Goal: Task Accomplishment & Management: Manage account settings

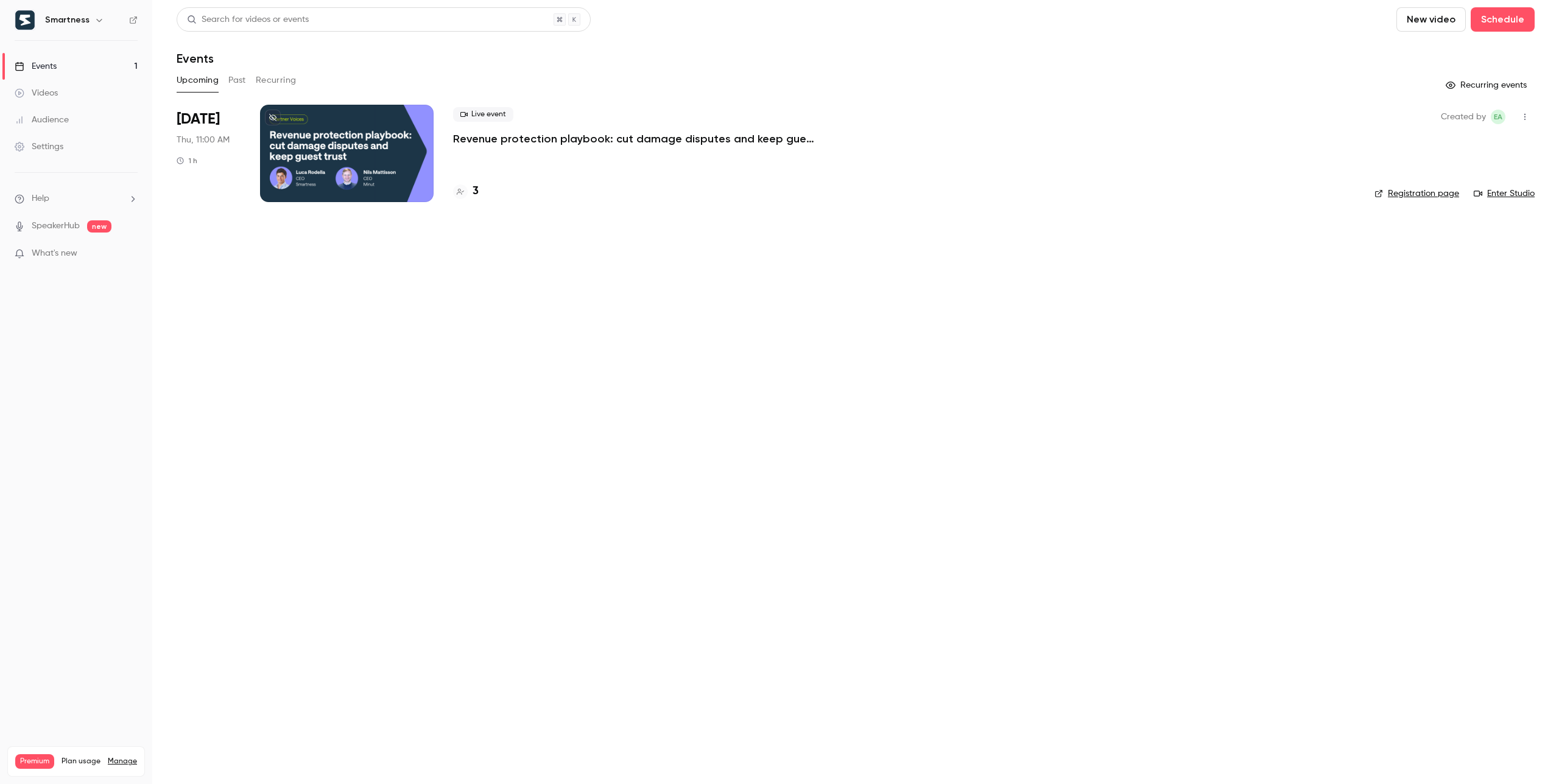
click at [97, 19] on icon "button" at bounding box center [99, 20] width 10 height 10
click at [135, 109] on div "Switch channel 3" at bounding box center [130, 112] width 170 height 13
click at [117, 101] on div "Smartness" at bounding box center [114, 102] width 139 height 12
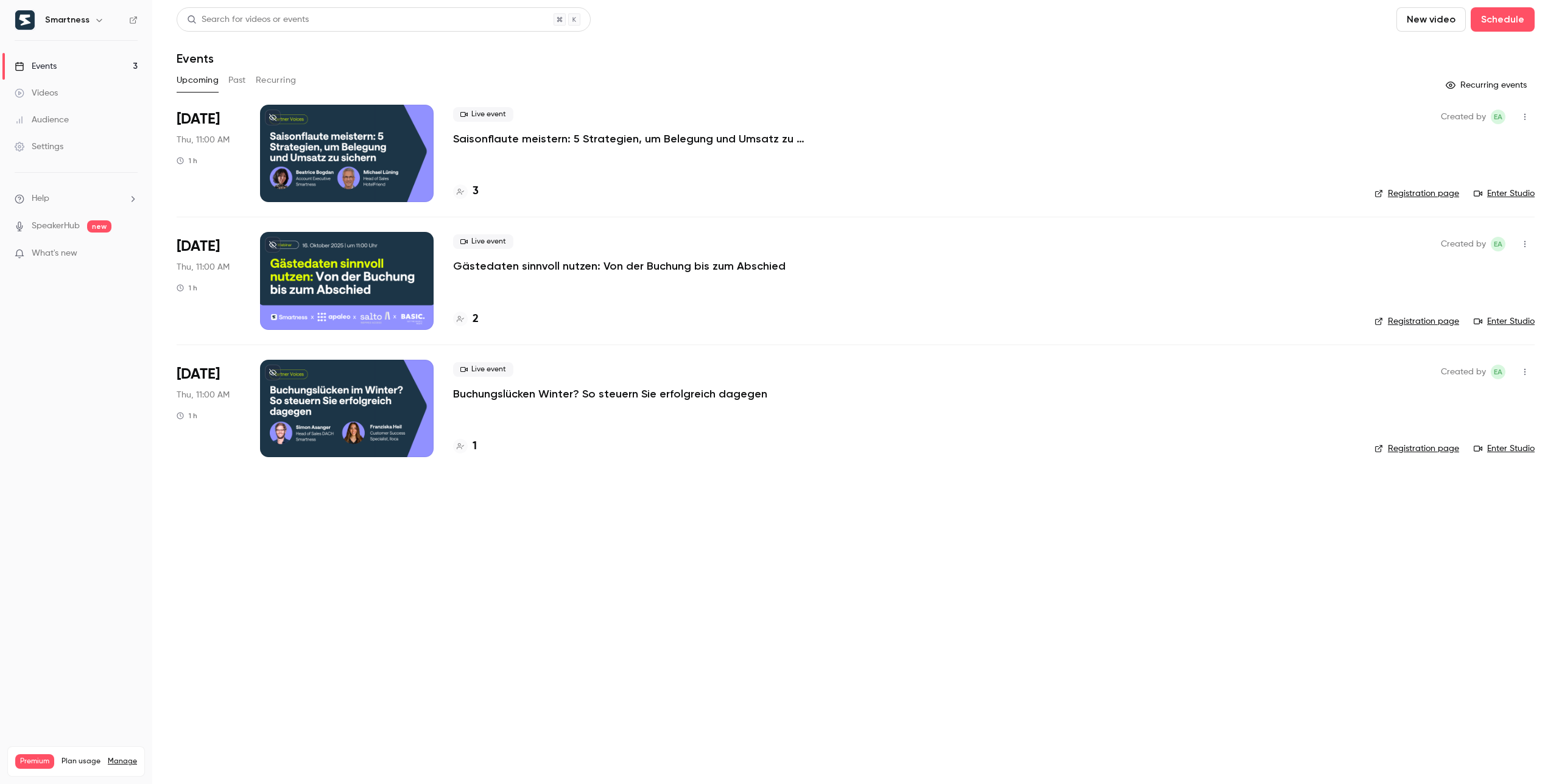
click at [1526, 245] on icon "button" at bounding box center [1525, 244] width 10 height 9
drag, startPoint x: 859, startPoint y: 248, endPoint x: 687, endPoint y: 272, distance: 173.7
click at [859, 248] on div at bounding box center [780, 392] width 1559 height 784
click at [643, 259] on p "Gästedaten sinnvoll nutzen: Von der Buchung bis zum Abschied" at bounding box center [619, 266] width 333 height 15
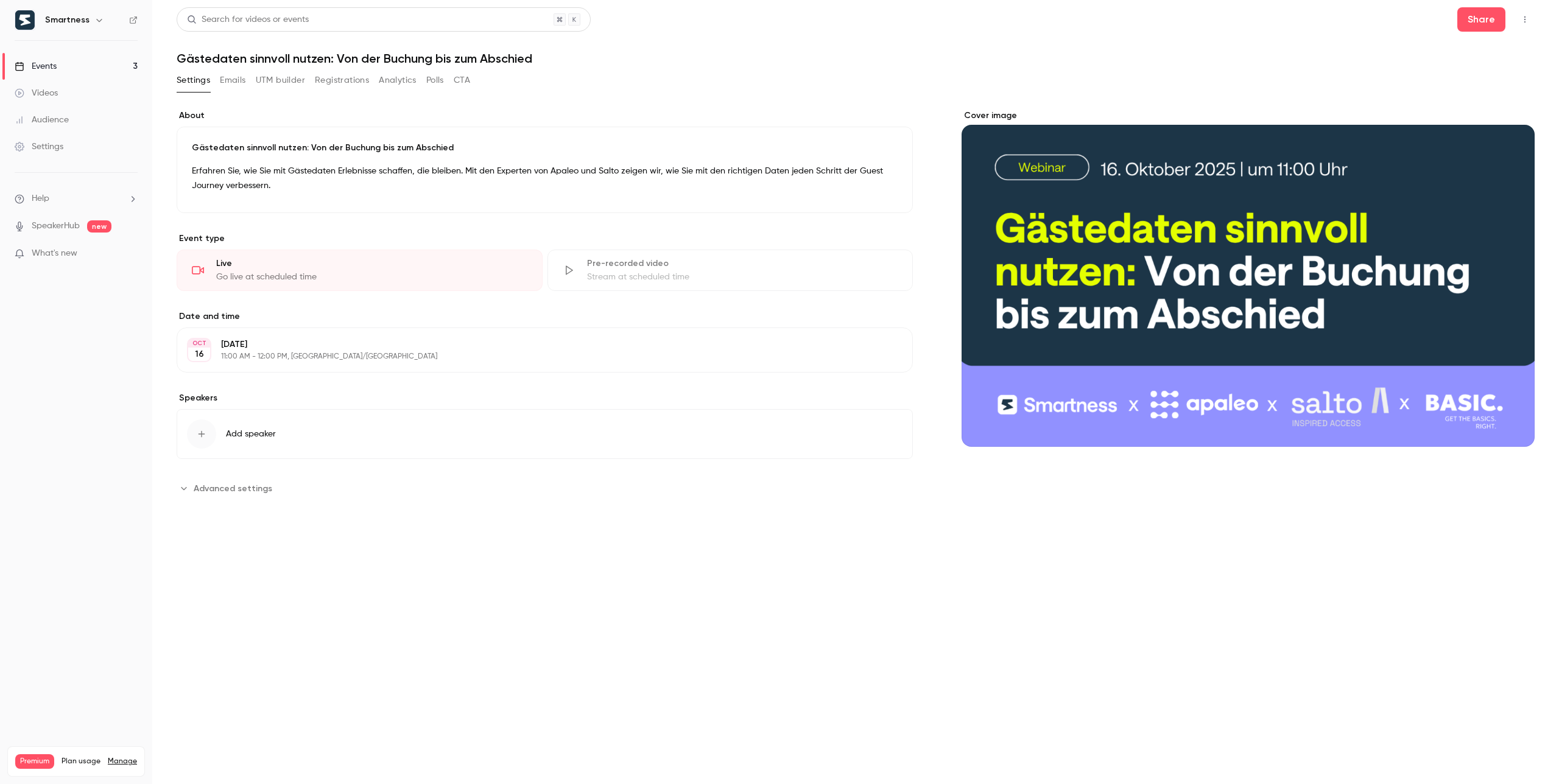
click at [234, 82] on button "Emails" at bounding box center [233, 80] width 26 height 19
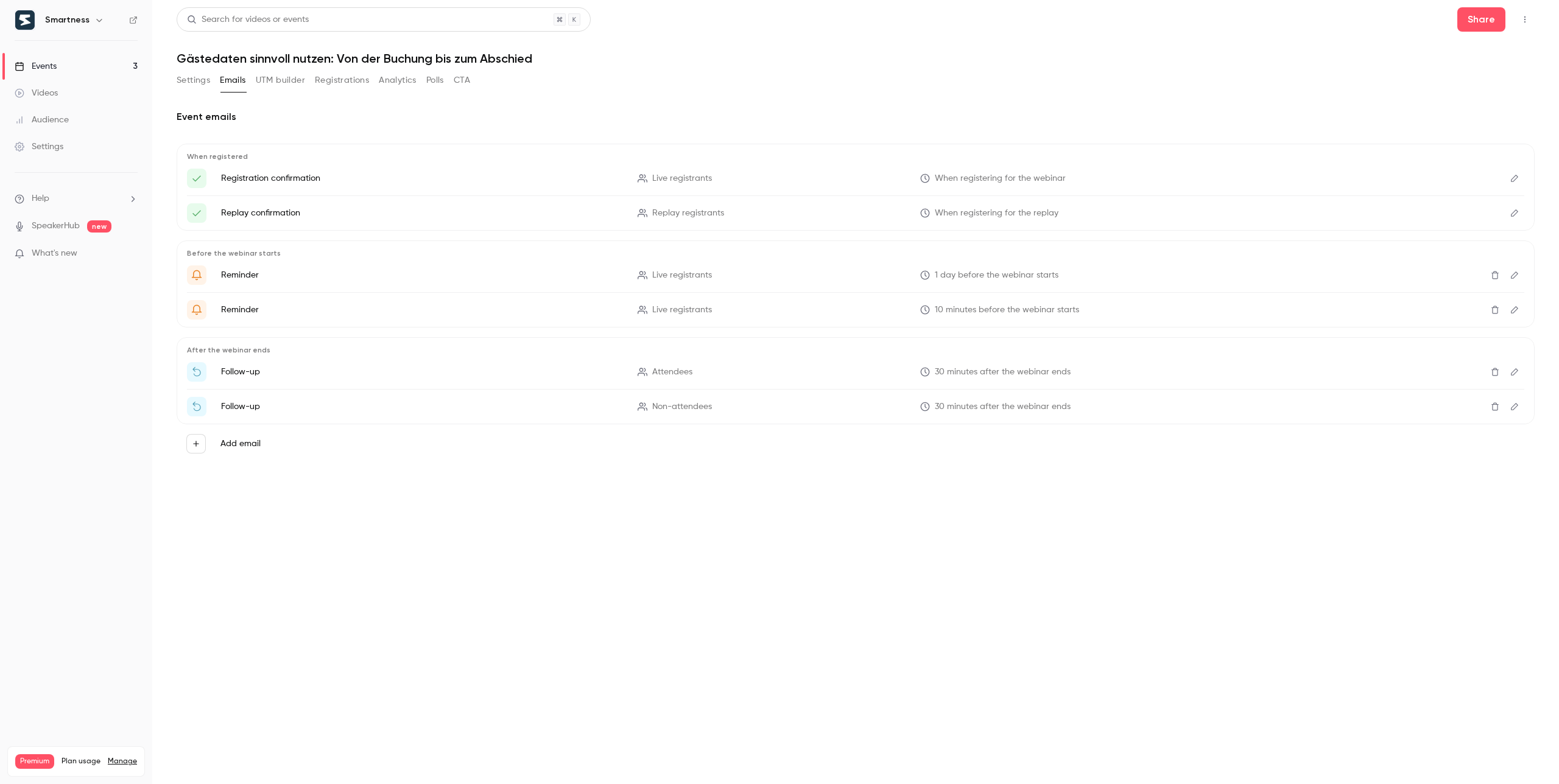
drag, startPoint x: 184, startPoint y: 79, endPoint x: 299, endPoint y: 74, distance: 115.1
click at [189, 77] on button "Settings" at bounding box center [193, 80] width 33 height 19
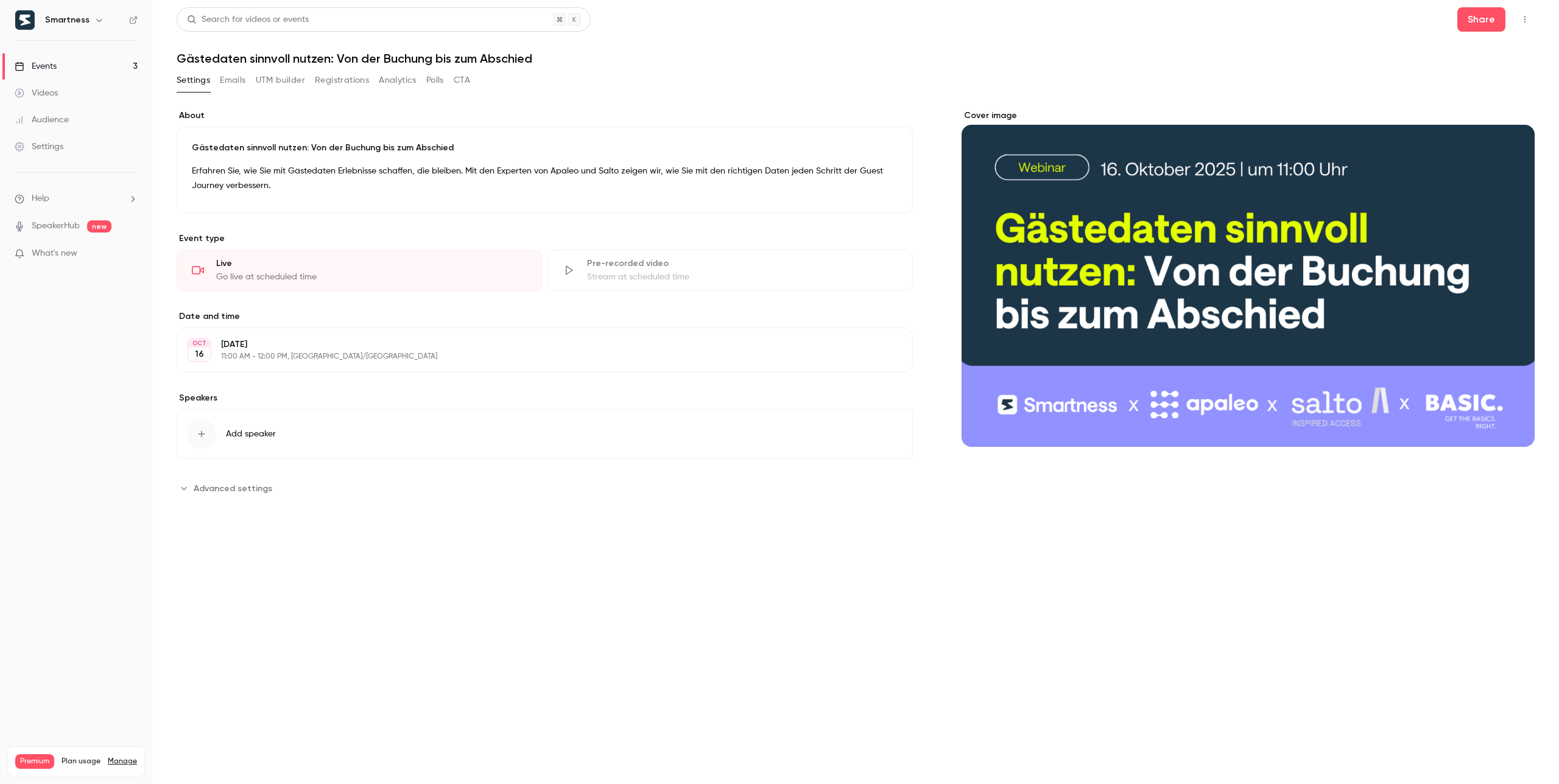
click at [1523, 11] on button "button" at bounding box center [1524, 19] width 19 height 19
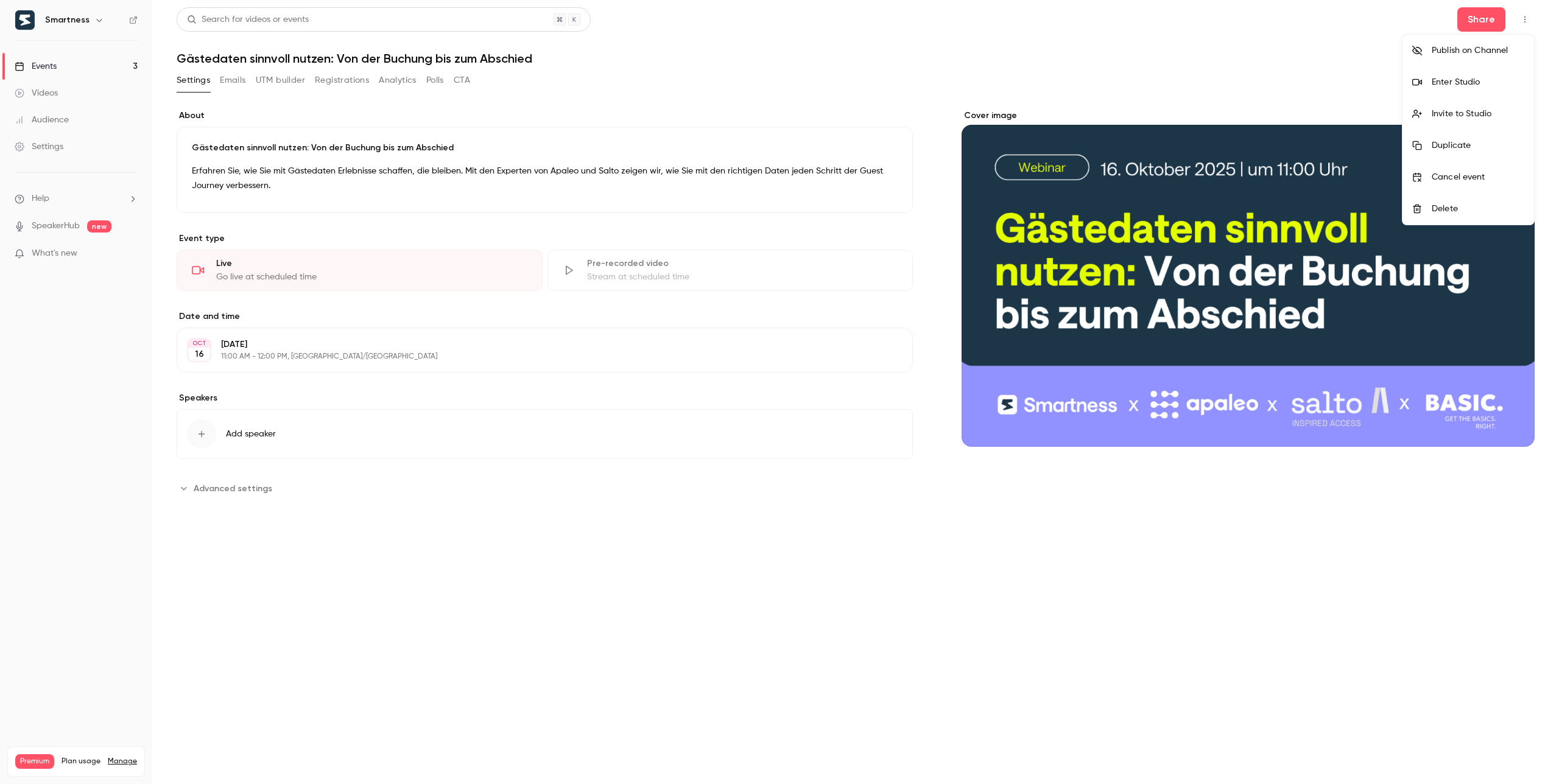
click at [1525, 18] on div at bounding box center [780, 392] width 1559 height 784
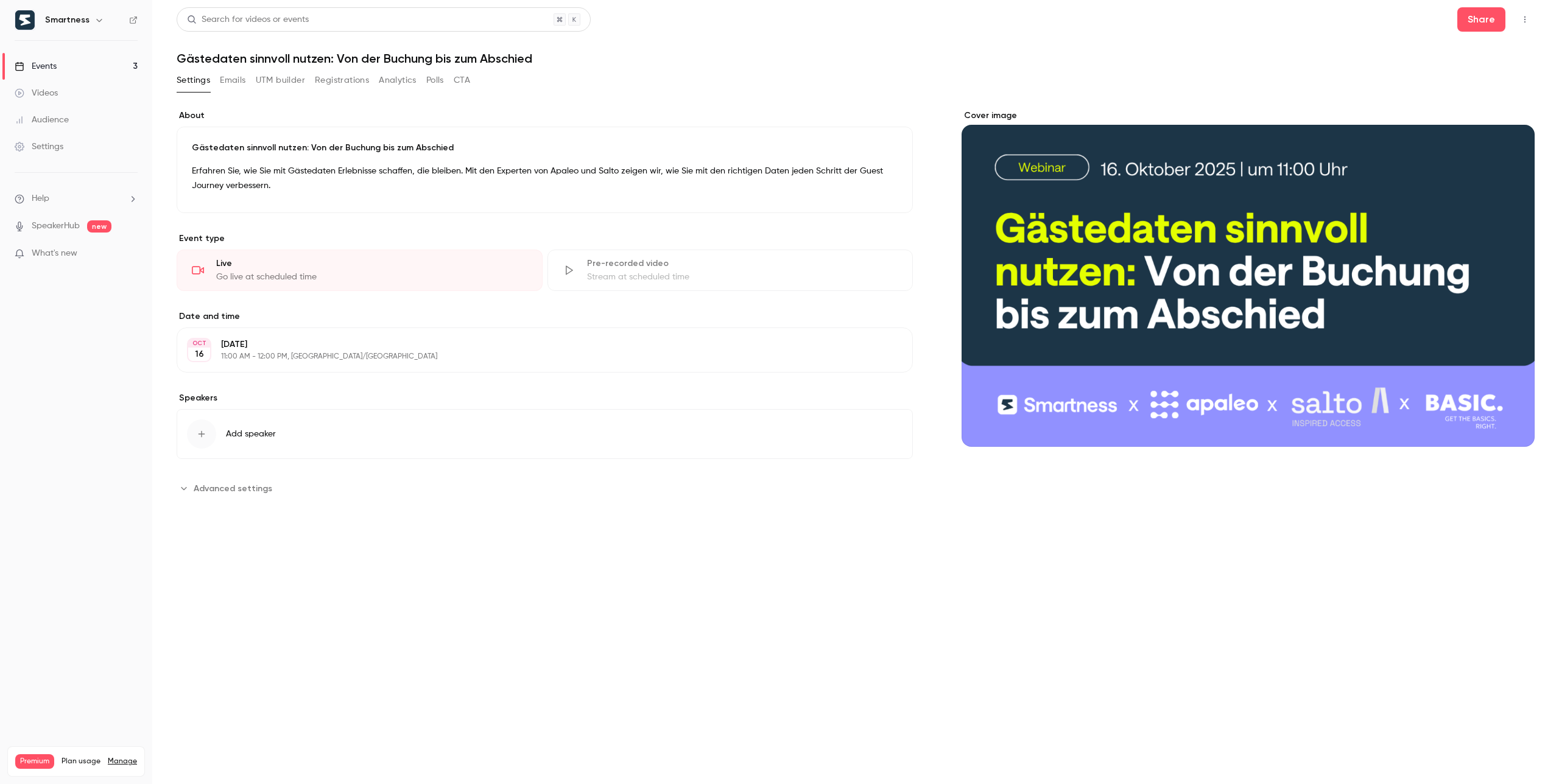
drag, startPoint x: 347, startPoint y: 211, endPoint x: 355, endPoint y: 206, distance: 9.4
click at [355, 206] on div "Gästedaten sinnvoll nutzen: Von der Buchung bis zum Abschied Erfahren Sie, wie …" at bounding box center [545, 170] width 736 height 86
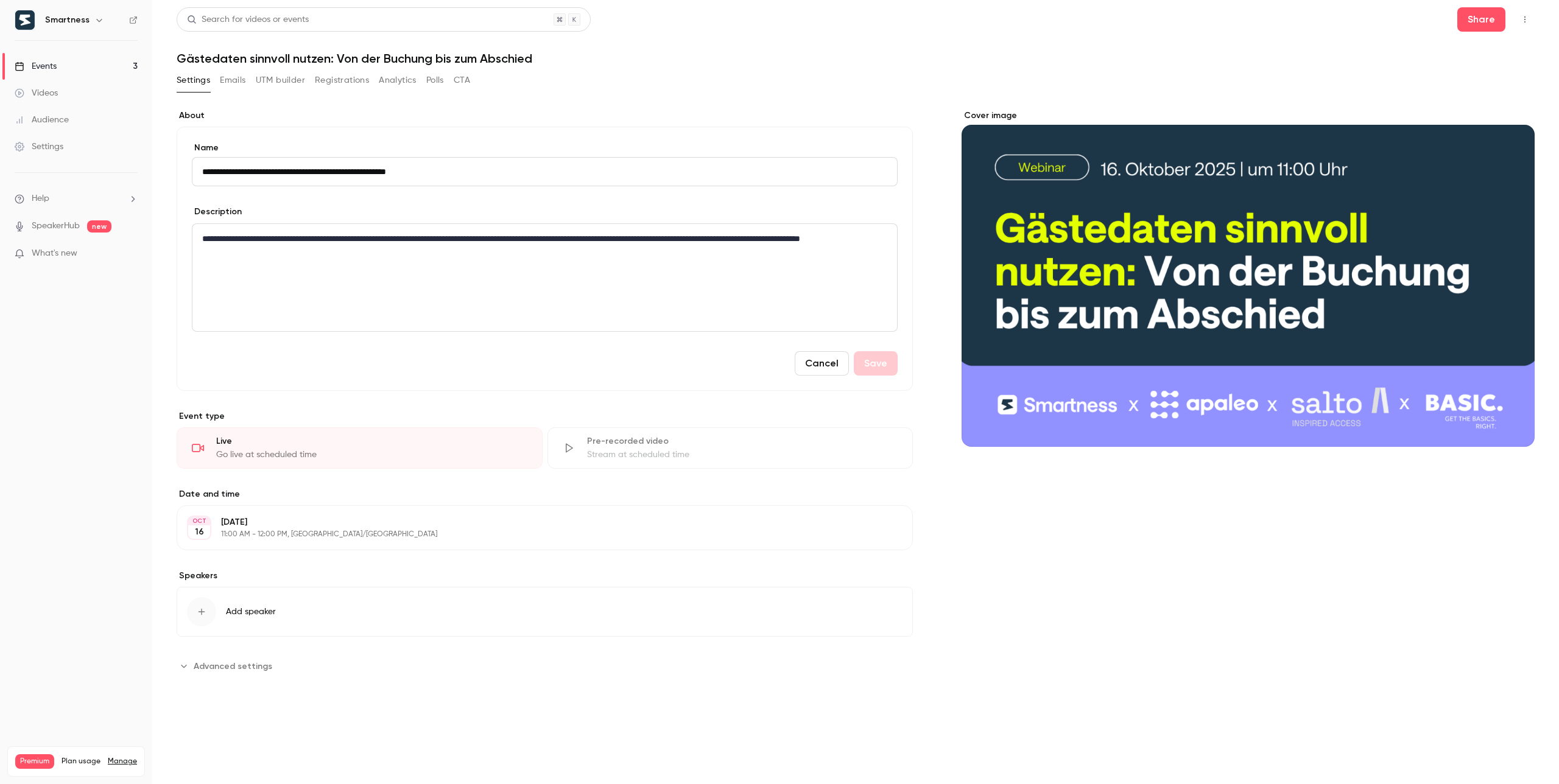
click at [424, 170] on input "**********" at bounding box center [544, 171] width 706 height 29
drag, startPoint x: 398, startPoint y: 170, endPoint x: 489, endPoint y: 173, distance: 91.0
click at [489, 173] on input "**********" at bounding box center [544, 171] width 706 height 29
paste input
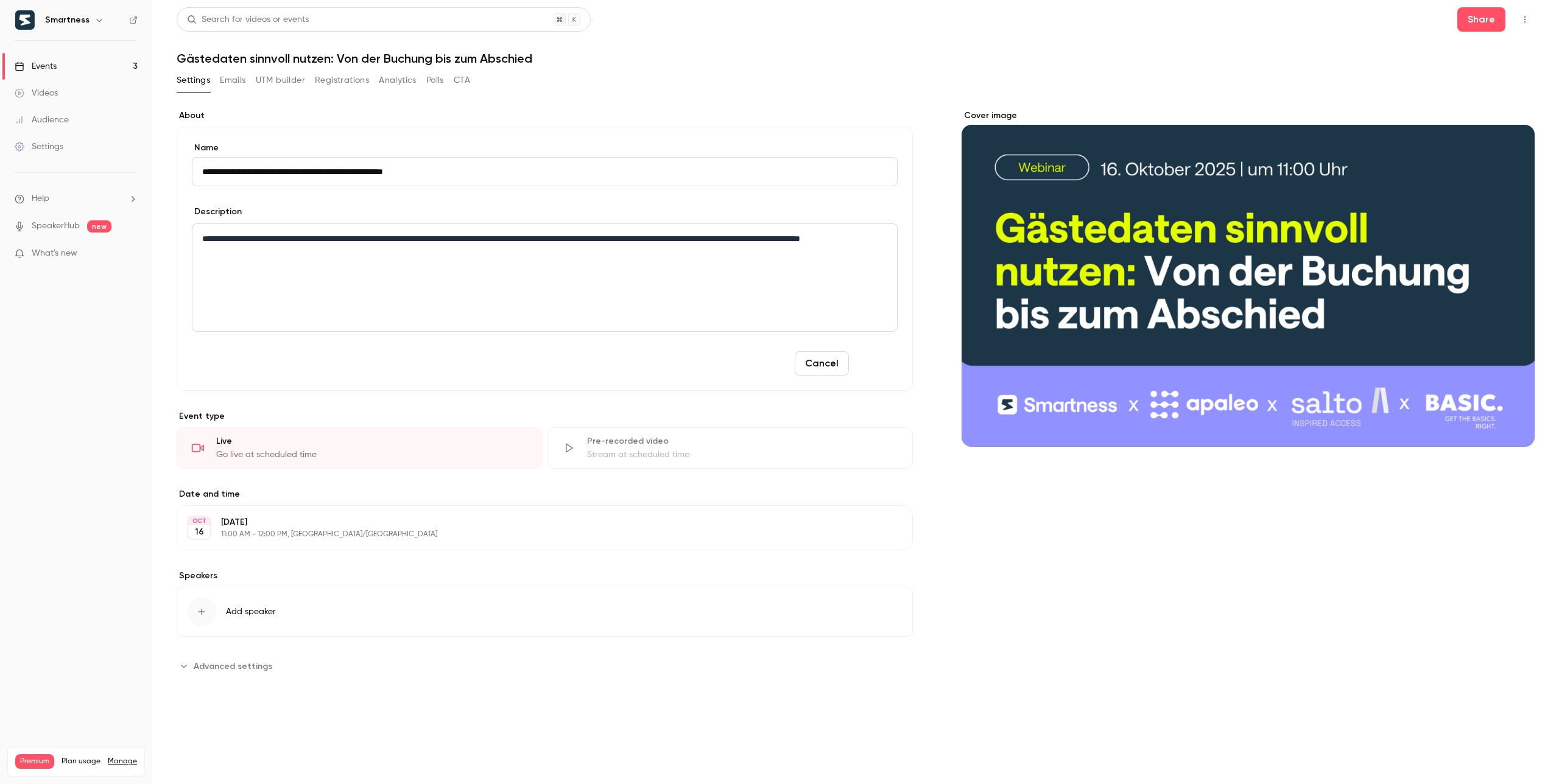
type input "**********"
click at [887, 366] on button "Save" at bounding box center [876, 363] width 44 height 24
